Goal: Information Seeking & Learning: Learn about a topic

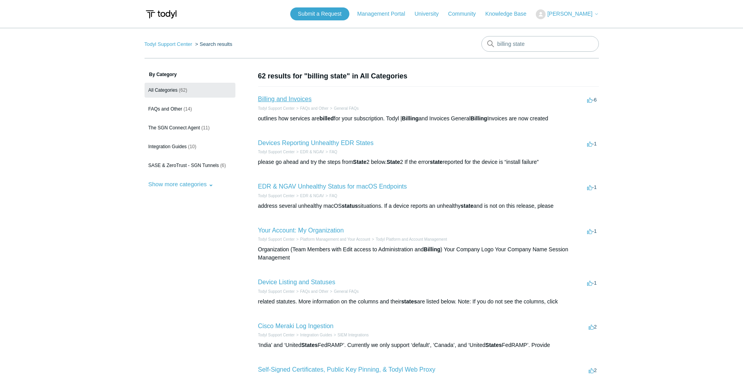
click at [283, 97] on link "Billing and Invoices" at bounding box center [285, 99] width 54 height 7
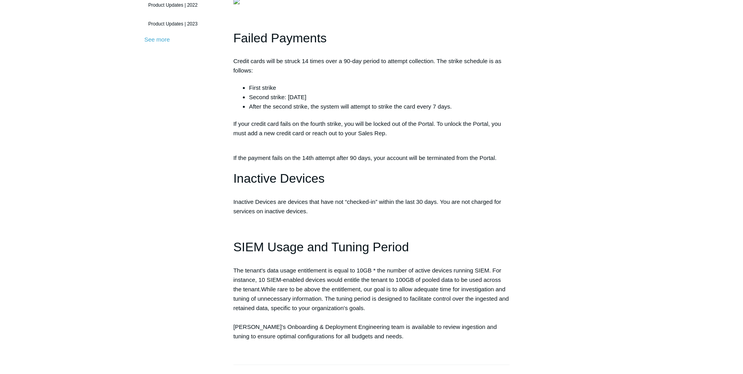
scroll to position [313, 0]
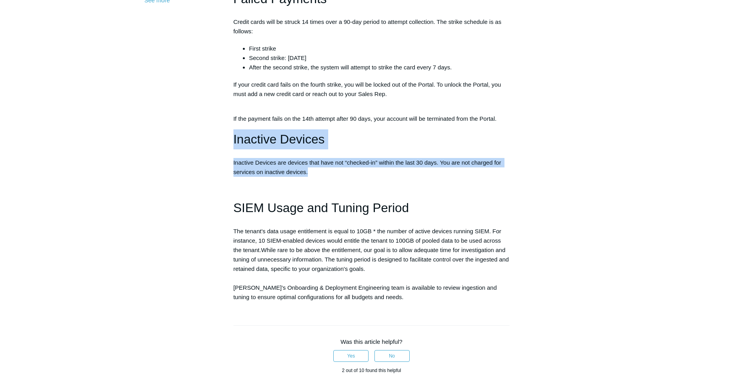
drag, startPoint x: 235, startPoint y: 190, endPoint x: 324, endPoint y: 227, distance: 96.6
click at [324, 227] on div "This article outlines how services are billed for your subscription. [PERSON_NA…" at bounding box center [372, 56] width 277 height 489
copy div "Inactive Devices Inactive Devices are devices that have not “checked-in” within…"
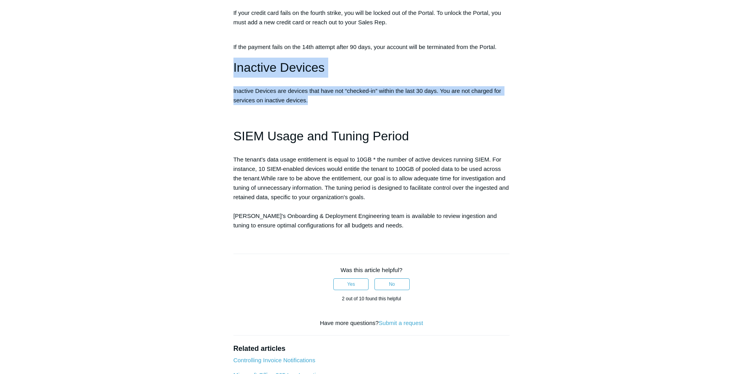
scroll to position [392, 0]
